Goal: Information Seeking & Learning: Find specific fact

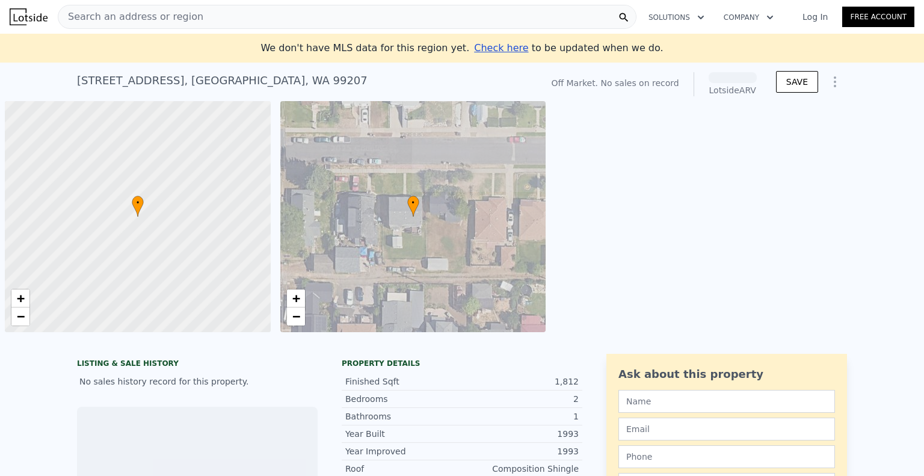
scroll to position [0, 5]
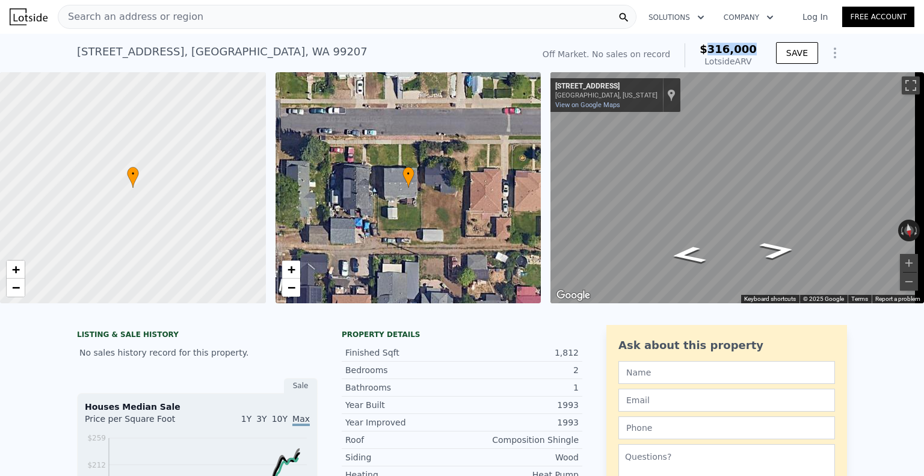
drag, startPoint x: 713, startPoint y: 53, endPoint x: 758, endPoint y: 48, distance: 45.5
click at [758, 48] on div "Off Market. No sales on record $316,000 Lotside ARV" at bounding box center [650, 56] width 224 height 34
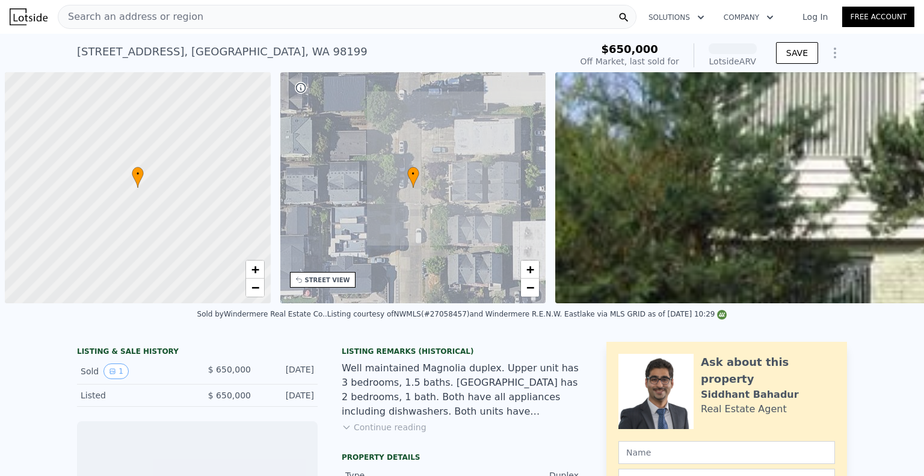
scroll to position [0, 5]
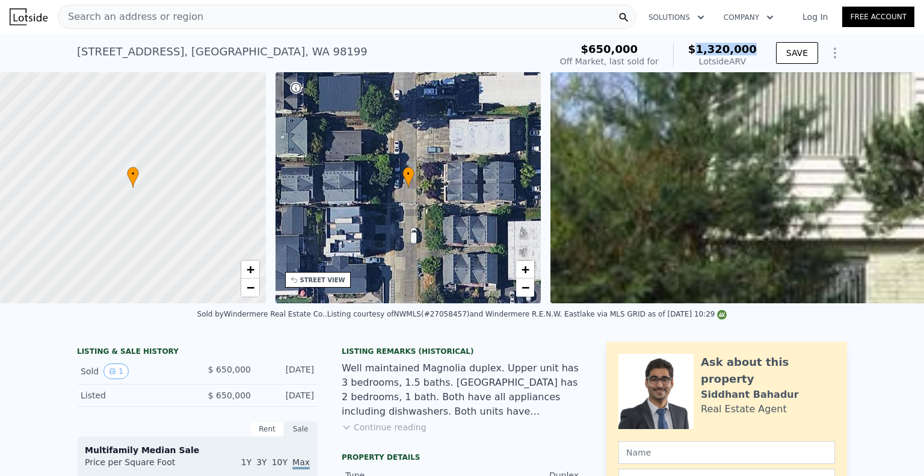
drag, startPoint x: 708, startPoint y: 48, endPoint x: 756, endPoint y: 47, distance: 48.8
click at [756, 47] on div "$650,000 Off Market, last sold for $1,320,000 Lotside ARV" at bounding box center [658, 56] width 206 height 34
copy span "1,320,000"
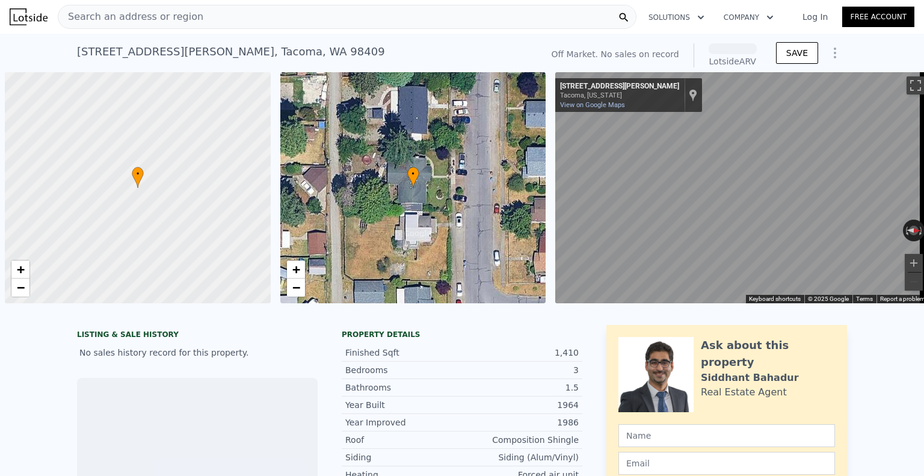
scroll to position [0, 5]
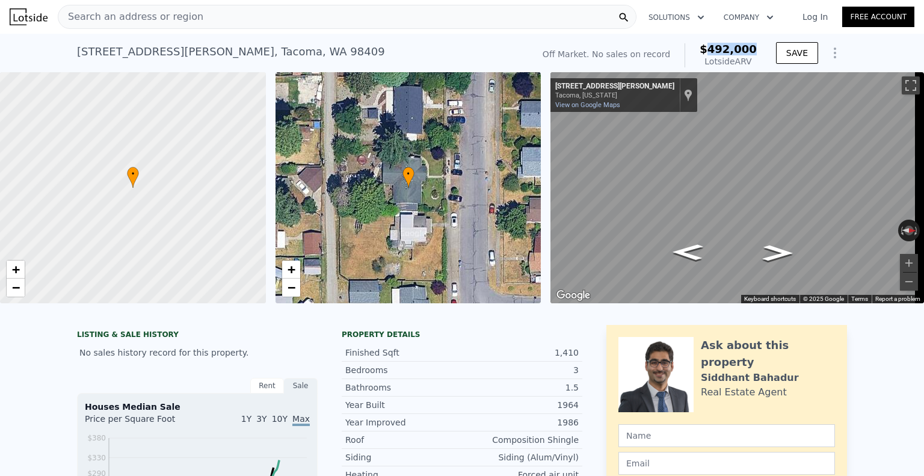
drag, startPoint x: 717, startPoint y: 50, endPoint x: 756, endPoint y: 52, distance: 39.2
click at [756, 52] on div "Off Market. No sales on record $492,000 Lotside ARV" at bounding box center [650, 56] width 224 height 34
copy span "492,000"
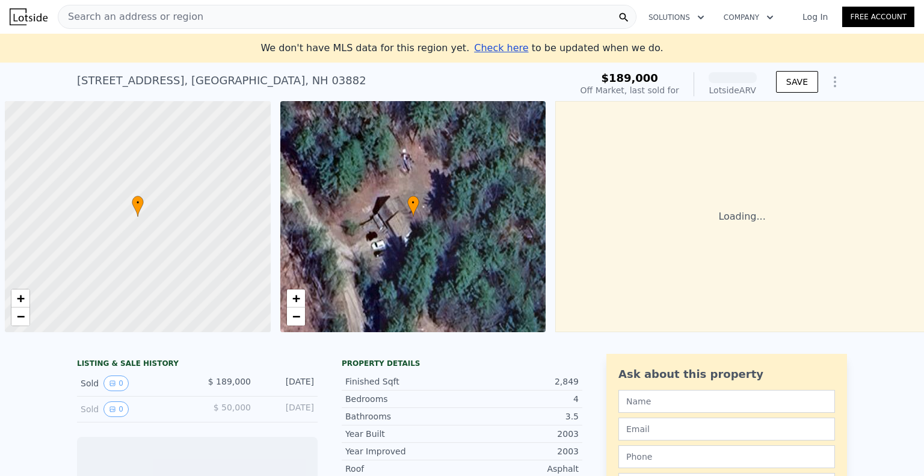
scroll to position [0, 5]
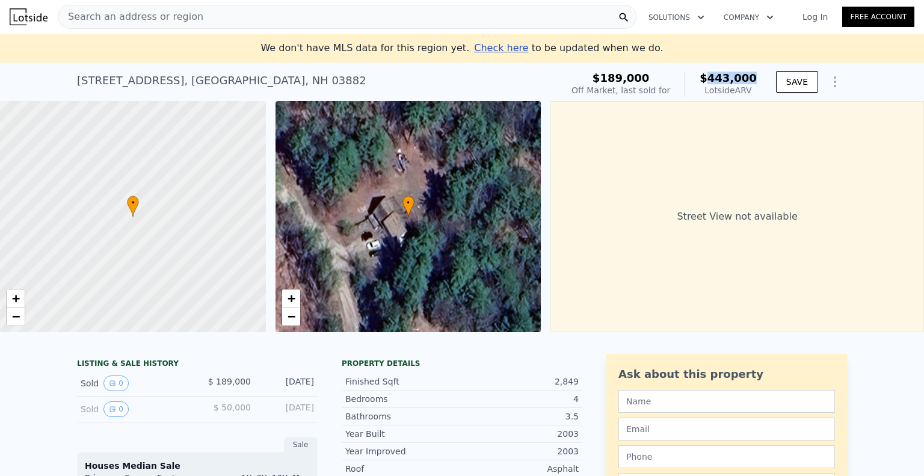
drag, startPoint x: 715, startPoint y: 78, endPoint x: 765, endPoint y: 84, distance: 50.2
click at [765, 84] on div "$189,000 Off Market, last sold for $443,000 Lotside ARV SAVE" at bounding box center [707, 84] width 280 height 34
copy span "443,000"
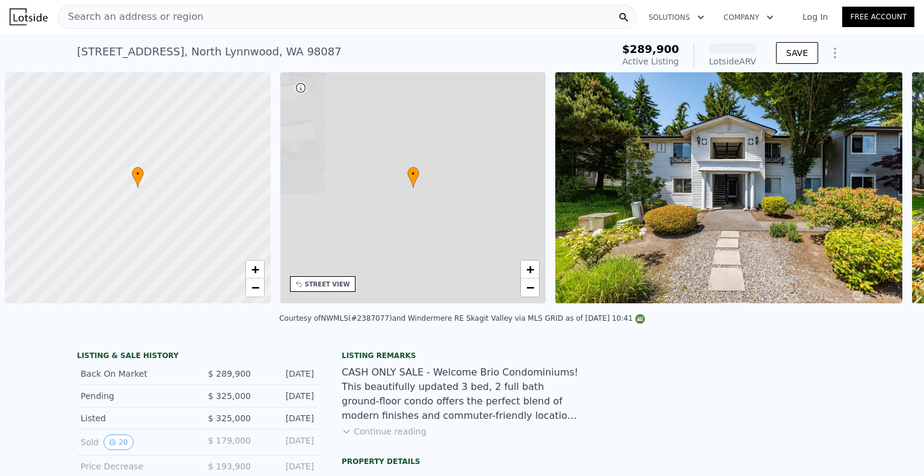
scroll to position [0, 5]
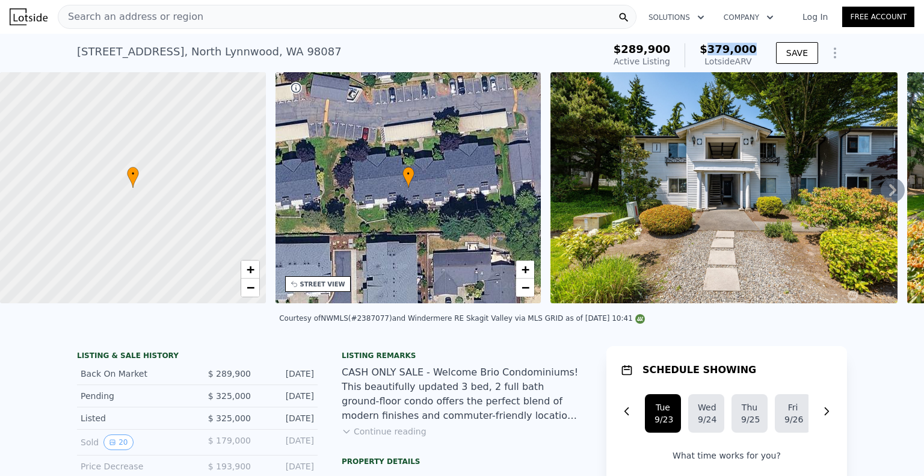
drag, startPoint x: 715, startPoint y: 47, endPoint x: 754, endPoint y: 46, distance: 39.1
click at [754, 46] on span "$379,000" at bounding box center [728, 49] width 57 height 13
copy span "379,000"
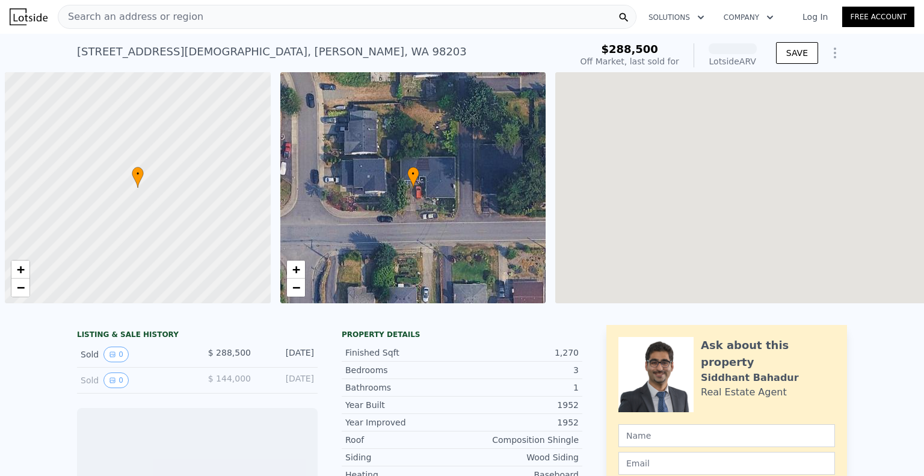
scroll to position [0, 5]
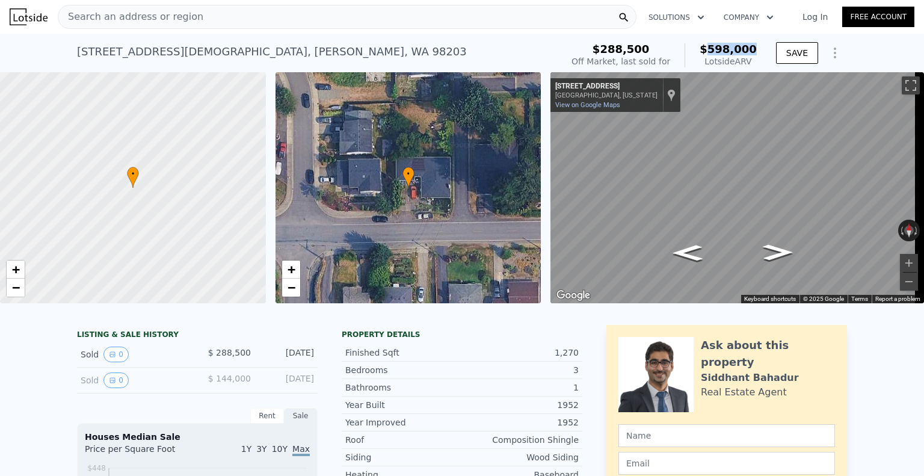
drag, startPoint x: 714, startPoint y: 50, endPoint x: 757, endPoint y: 50, distance: 43.3
click at [757, 50] on div "$288,500 Off Market, last sold for $598,000 Lotside ARV" at bounding box center [664, 56] width 195 height 34
copy span "598,000"
